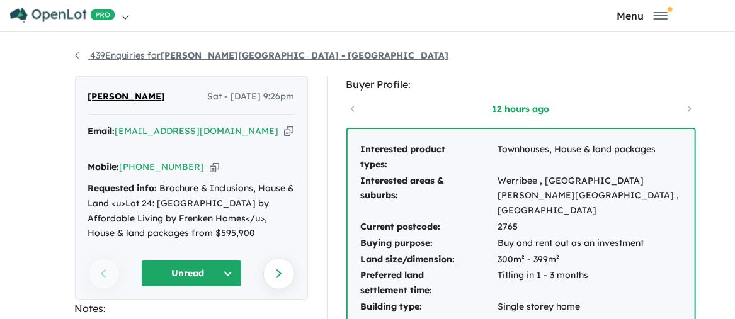
click at [75, 57] on link "439 Enquiries for [PERSON_NAME][GEOGRAPHIC_DATA] - [GEOGRAPHIC_DATA]" at bounding box center [262, 55] width 374 height 11
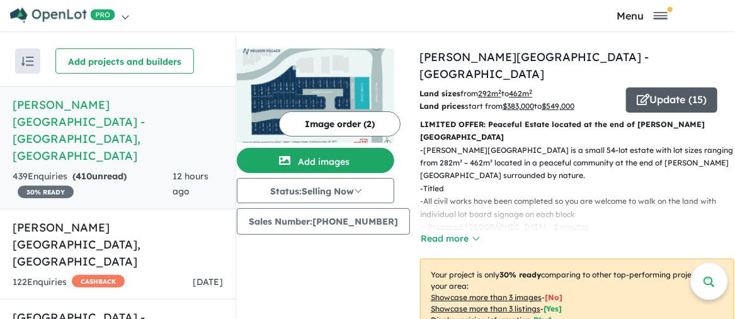
click at [662, 88] on button "Update ( 15 )" at bounding box center [671, 100] width 91 height 25
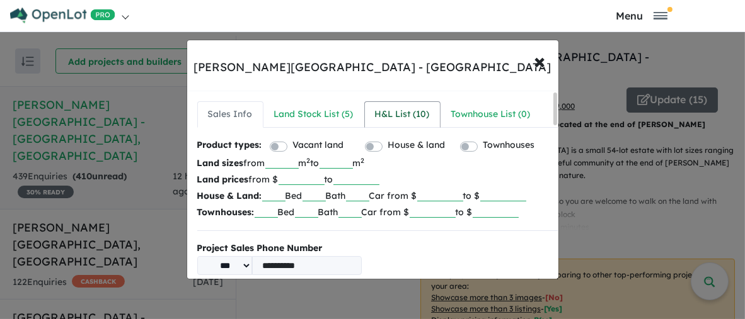
click at [393, 114] on div "H&L List ( 10 )" at bounding box center [402, 114] width 55 height 15
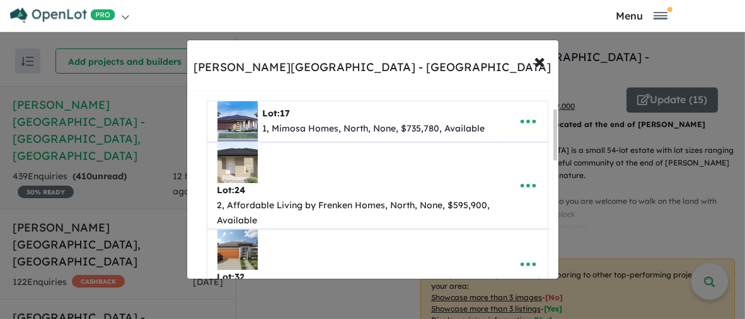
scroll to position [63, 0]
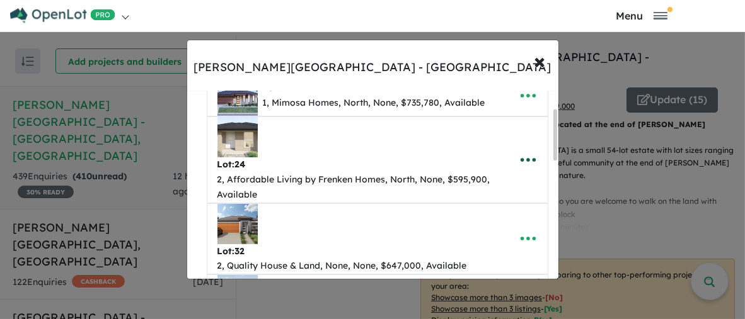
click at [528, 159] on icon "button" at bounding box center [528, 160] width 19 height 19
click at [510, 214] on link "Remove" at bounding box center [500, 219] width 93 height 29
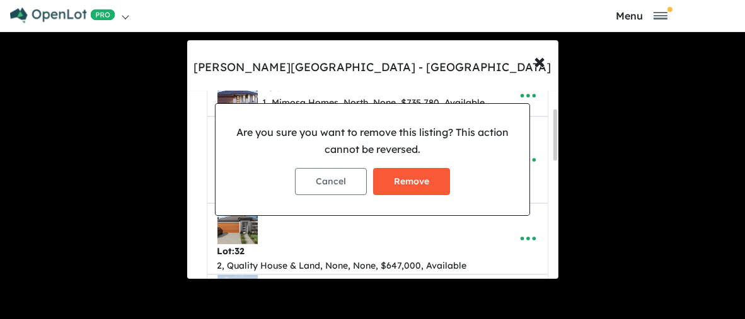
click at [415, 187] on button "Remove" at bounding box center [411, 181] width 77 height 27
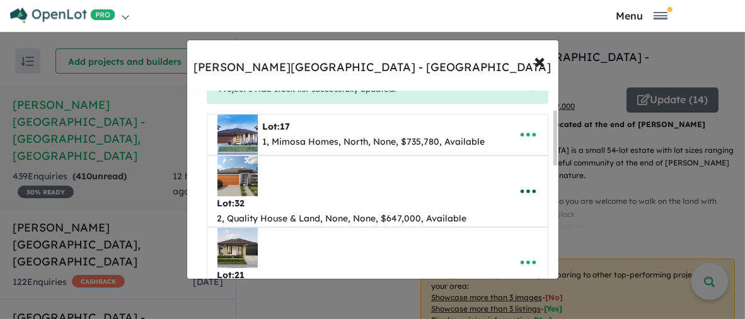
click at [525, 190] on icon "button" at bounding box center [528, 191] width 19 height 19
click at [514, 248] on link "Remove" at bounding box center [515, 251] width 93 height 29
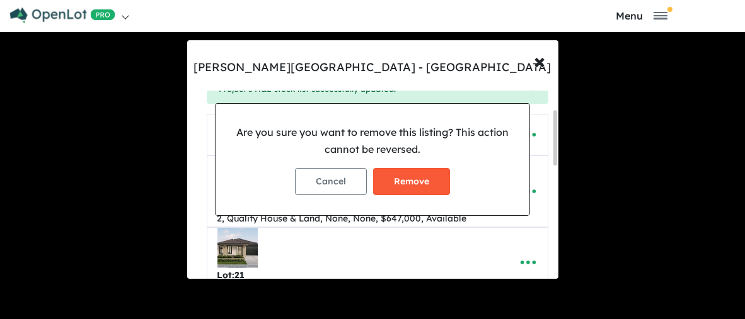
click at [409, 180] on button "Remove" at bounding box center [411, 181] width 77 height 27
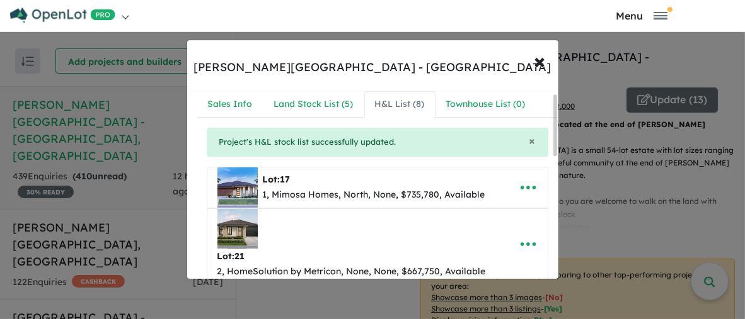
scroll to position [0, 0]
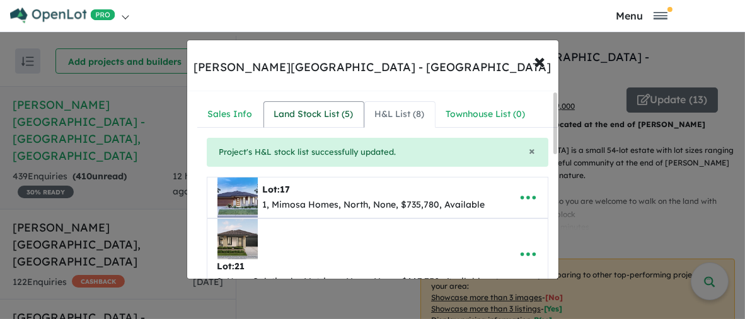
click at [309, 115] on div "Land Stock List ( 5 )" at bounding box center [313, 114] width 79 height 15
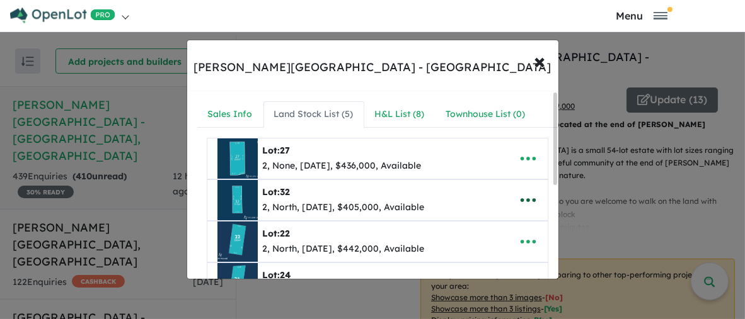
click at [522, 196] on icon "button" at bounding box center [528, 200] width 19 height 19
click at [507, 141] on link "Remove" at bounding box center [500, 142] width 93 height 29
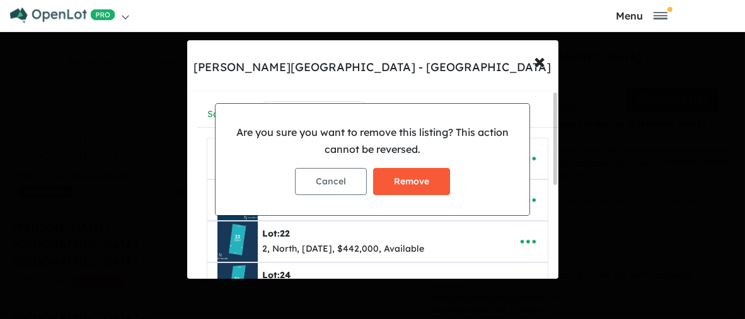
click at [429, 188] on button "Remove" at bounding box center [411, 181] width 77 height 27
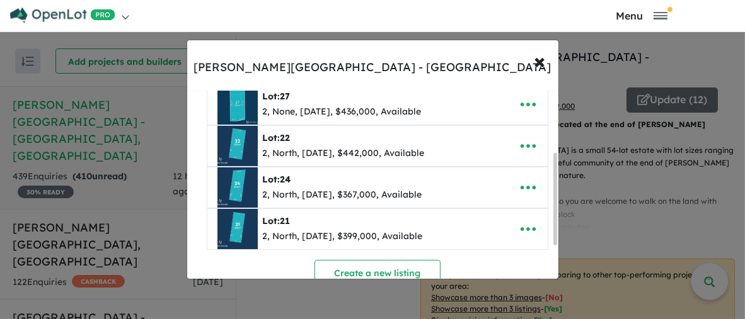
scroll to position [126, 0]
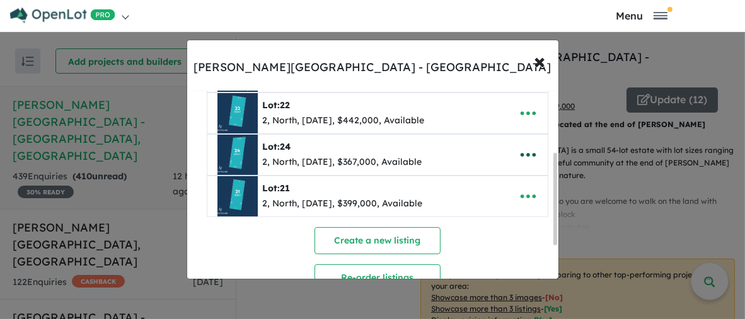
click at [526, 152] on icon "button" at bounding box center [528, 155] width 19 height 19
click at [490, 214] on link "Remove" at bounding box center [500, 215] width 93 height 29
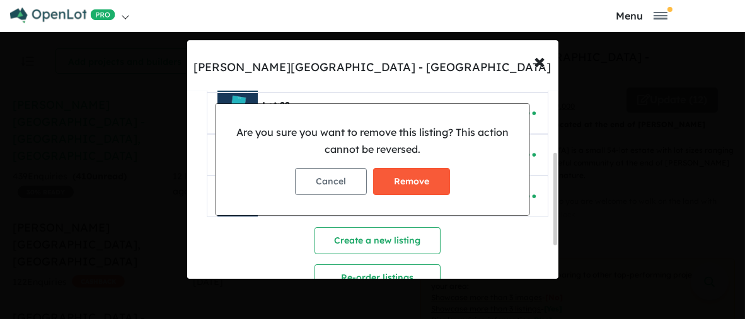
click at [429, 185] on button "Remove" at bounding box center [411, 181] width 77 height 27
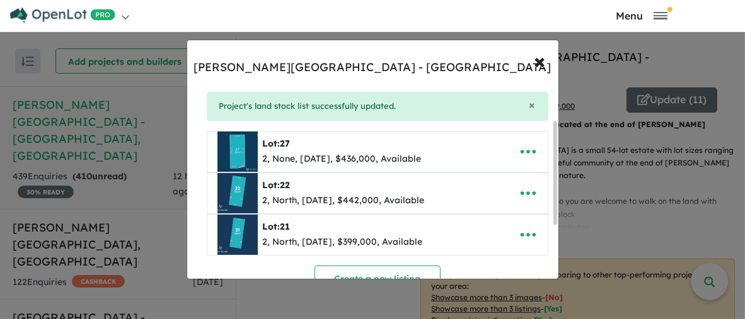
scroll to position [63, 0]
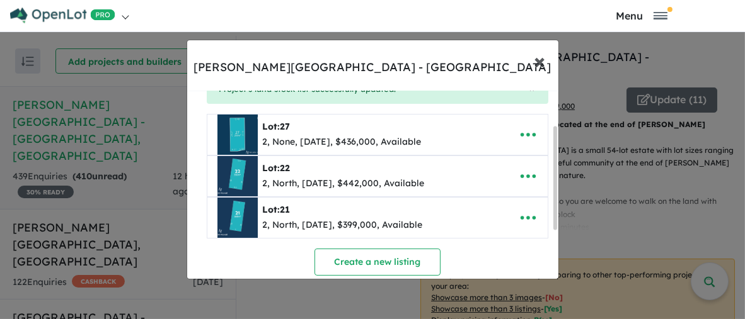
click at [543, 63] on span "×" at bounding box center [539, 60] width 11 height 27
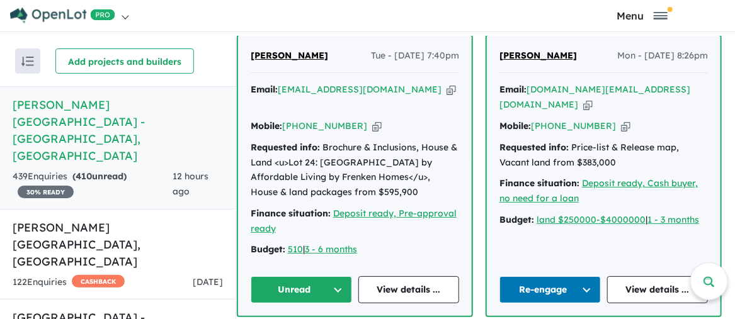
scroll to position [756, 0]
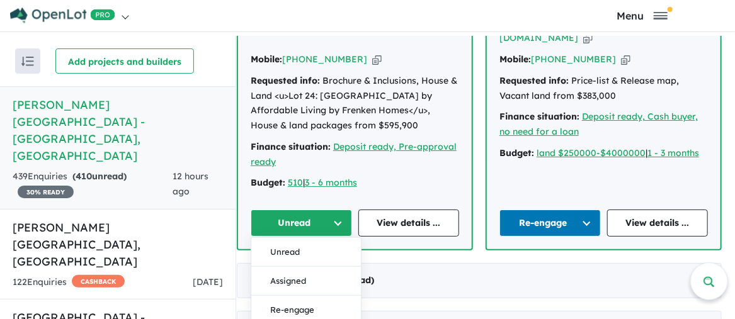
scroll to position [882, 0]
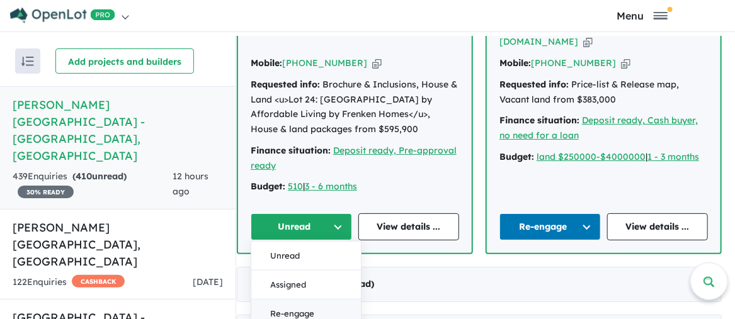
click at [309, 301] on button "Re-engage" at bounding box center [306, 315] width 110 height 29
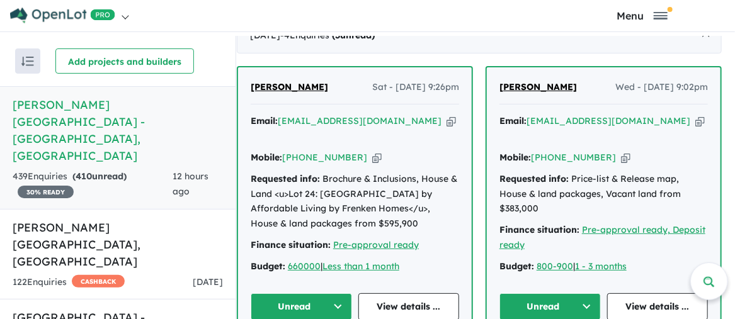
scroll to position [504, 0]
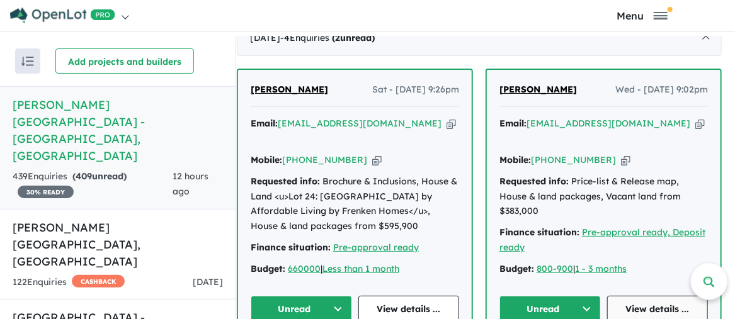
click at [669, 296] on link "View details ..." at bounding box center [657, 309] width 101 height 27
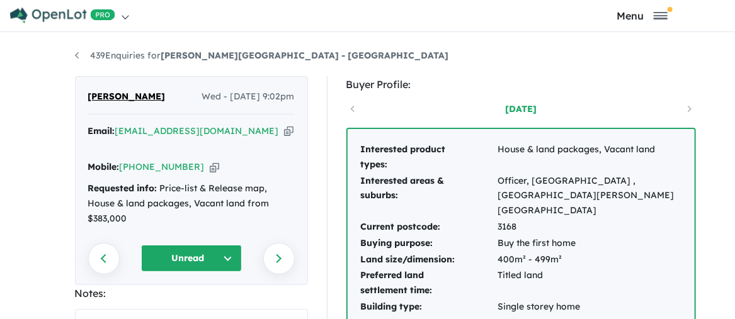
click at [75, 55] on li "439 Enquiries for Nelson Village - Cranbourne East" at bounding box center [262, 56] width 374 height 15
click at [75, 55] on link "439 Enquiries for Nelson Village - Cranbourne East" at bounding box center [262, 55] width 374 height 11
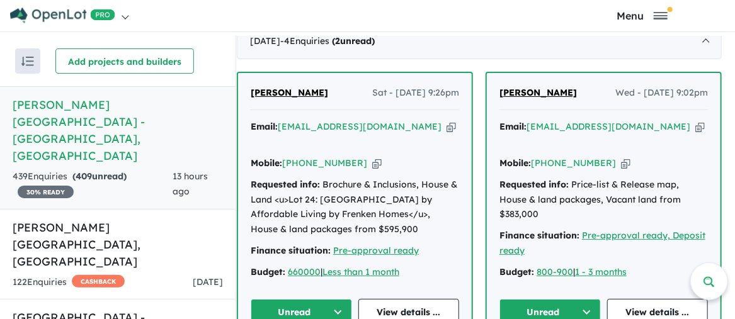
scroll to position [504, 0]
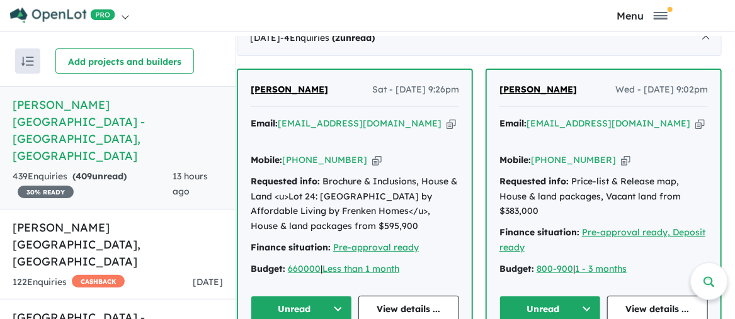
drag, startPoint x: 589, startPoint y: 113, endPoint x: 691, endPoint y: 92, distance: 104.2
click at [691, 117] on div "Email: vladisllaven@gmail.com Copied!" at bounding box center [604, 132] width 209 height 30
click at [648, 153] on div "Mobile: +61 422 659 063 Copied!" at bounding box center [604, 160] width 209 height 15
click at [665, 296] on link "View details ..." at bounding box center [657, 309] width 101 height 27
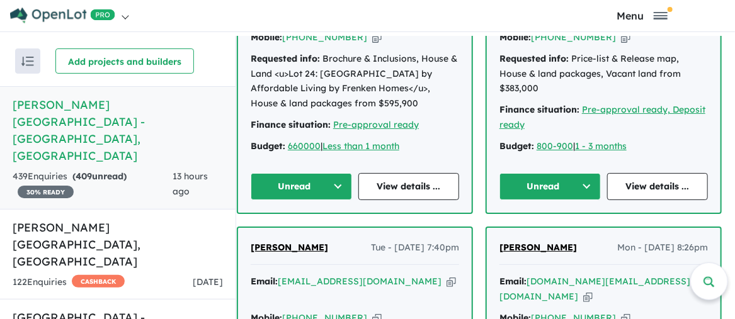
scroll to position [630, 0]
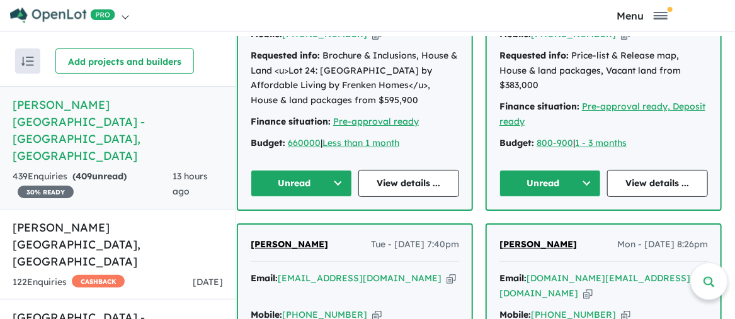
click at [582, 170] on button "Unread" at bounding box center [550, 183] width 101 height 27
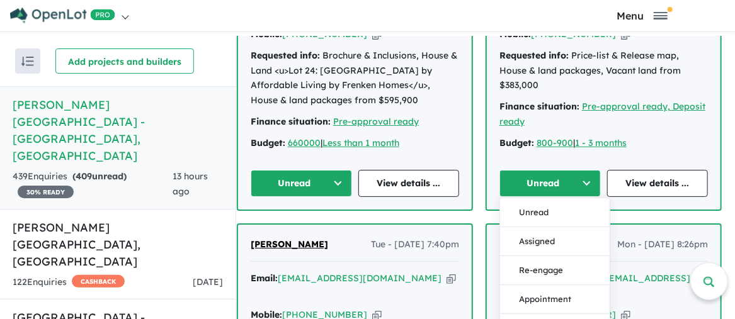
drag, startPoint x: 556, startPoint y: 224, endPoint x: 463, endPoint y: 226, distance: 93.3
click at [557, 256] on button "Re-engage" at bounding box center [555, 270] width 110 height 29
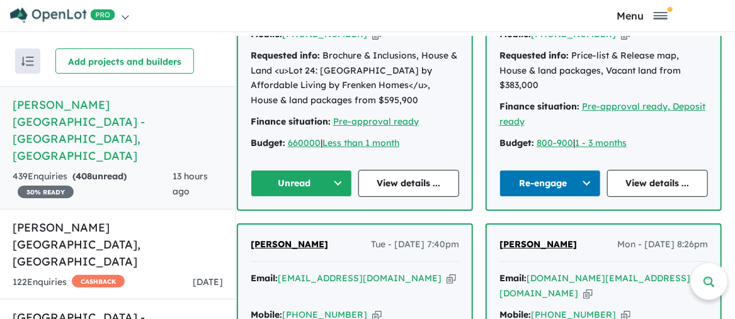
click at [343, 170] on button "Unread" at bounding box center [301, 183] width 101 height 27
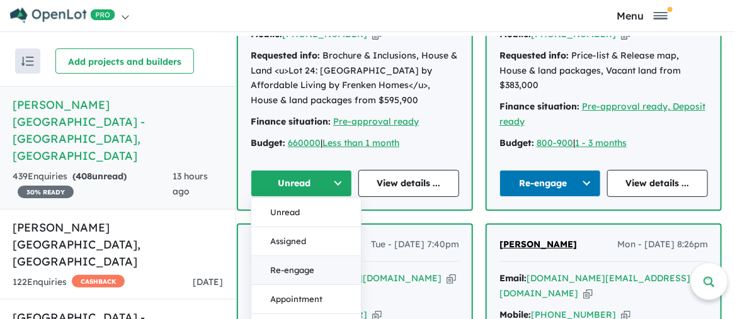
click at [314, 256] on button "Re-engage" at bounding box center [306, 270] width 110 height 29
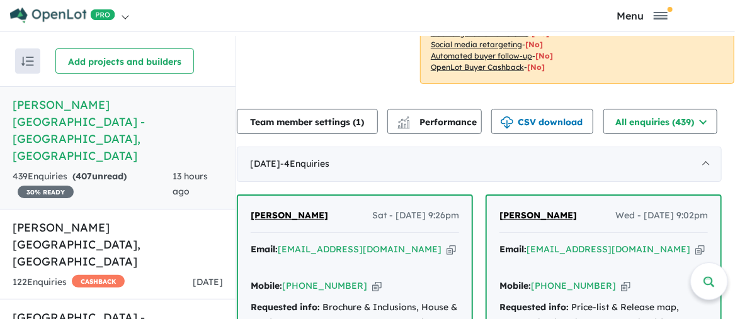
scroll to position [504, 0]
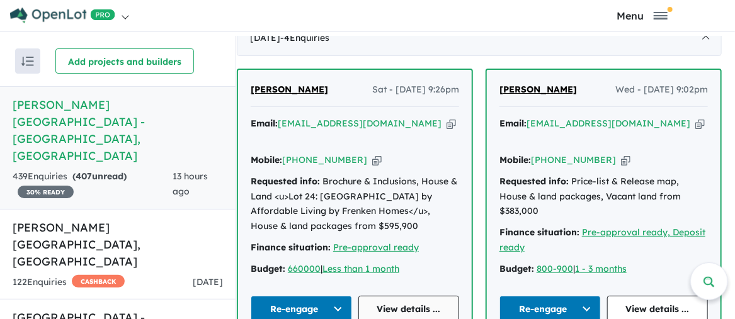
click at [408, 296] on link "View details ..." at bounding box center [409, 309] width 101 height 27
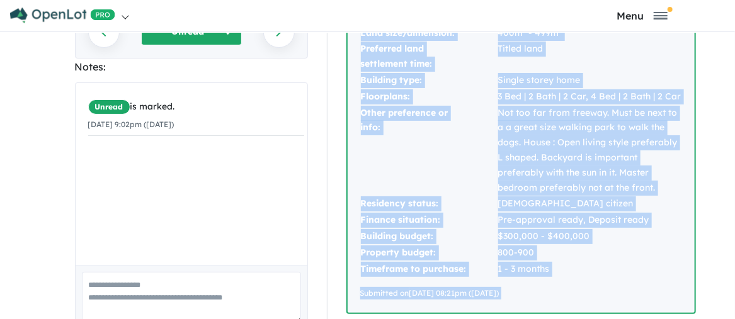
scroll to position [234, 0]
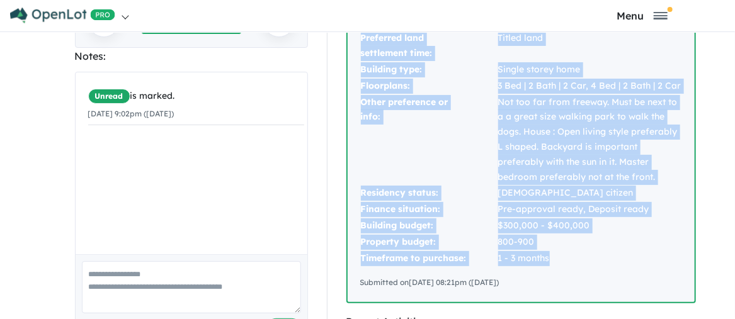
drag, startPoint x: 494, startPoint y: 152, endPoint x: 584, endPoint y: 234, distance: 121.3
click at [584, 234] on tbody "Interested product types: House & land packages, Vacant land Interested areas &…" at bounding box center [521, 85] width 322 height 362
copy tbody "House & land packages, Vacant land Interested areas & suburbs: Officer, Cranbou…"
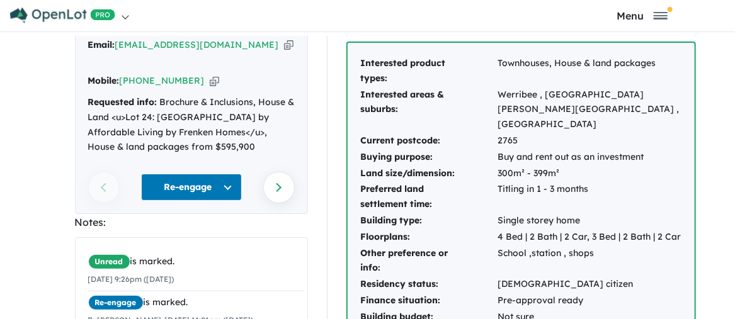
scroll to position [126, 0]
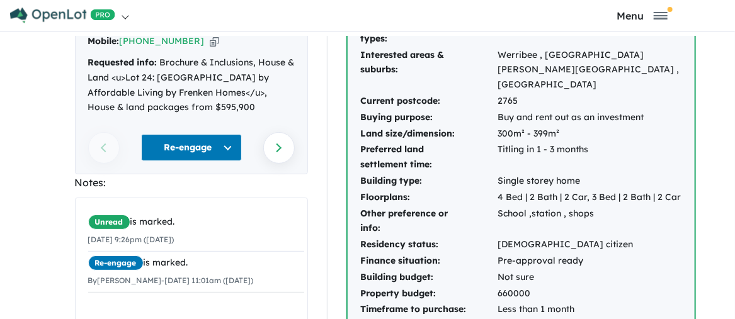
click at [224, 134] on button "Re-engage" at bounding box center [191, 147] width 101 height 27
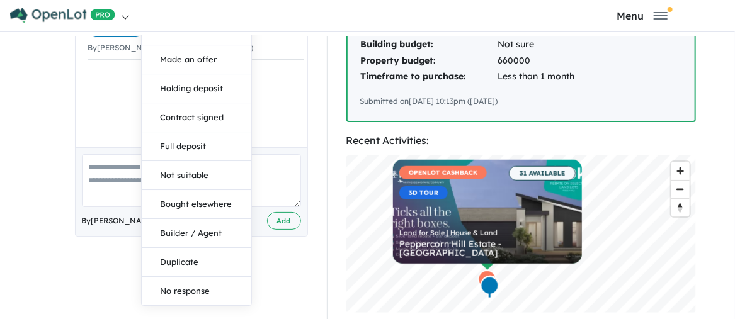
scroll to position [378, 0]
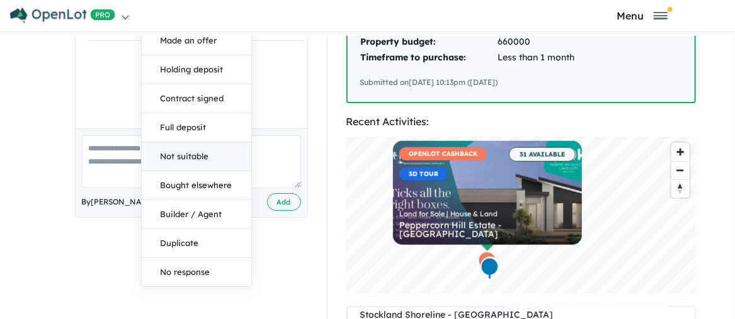
click at [187, 142] on button "Not suitable" at bounding box center [197, 156] width 110 height 29
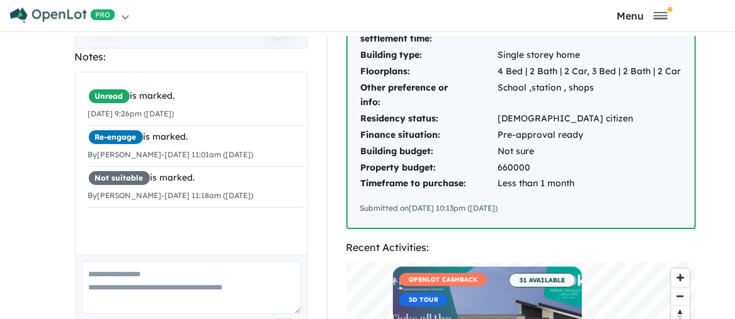
scroll to position [0, 0]
